Goal: Transaction & Acquisition: Purchase product/service

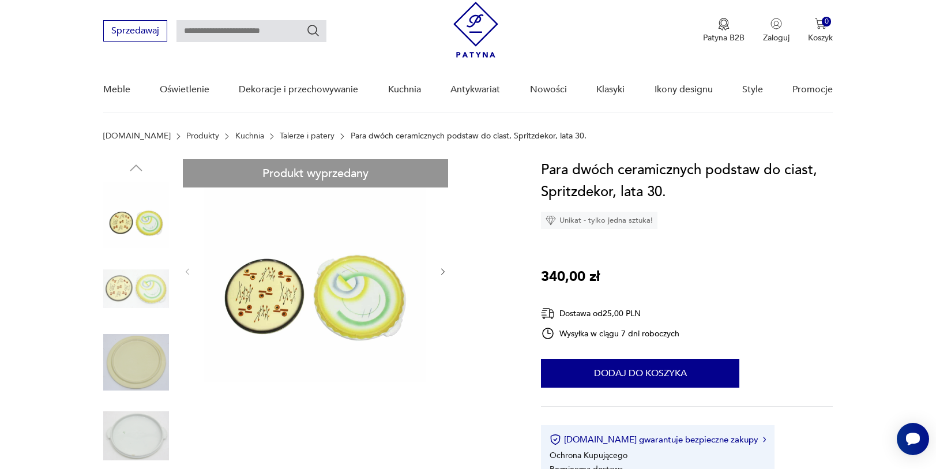
scroll to position [33, 0]
